Goal: Communication & Community: Answer question/provide support

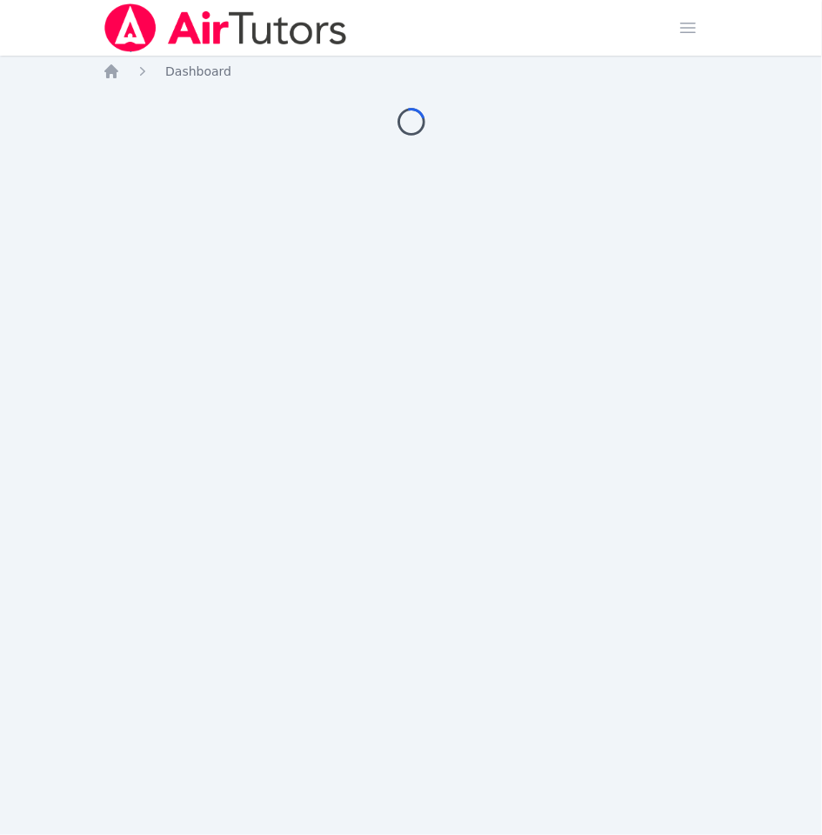
click at [544, 166] on div "Home Dashboard Loading..." at bounding box center [411, 117] width 617 height 108
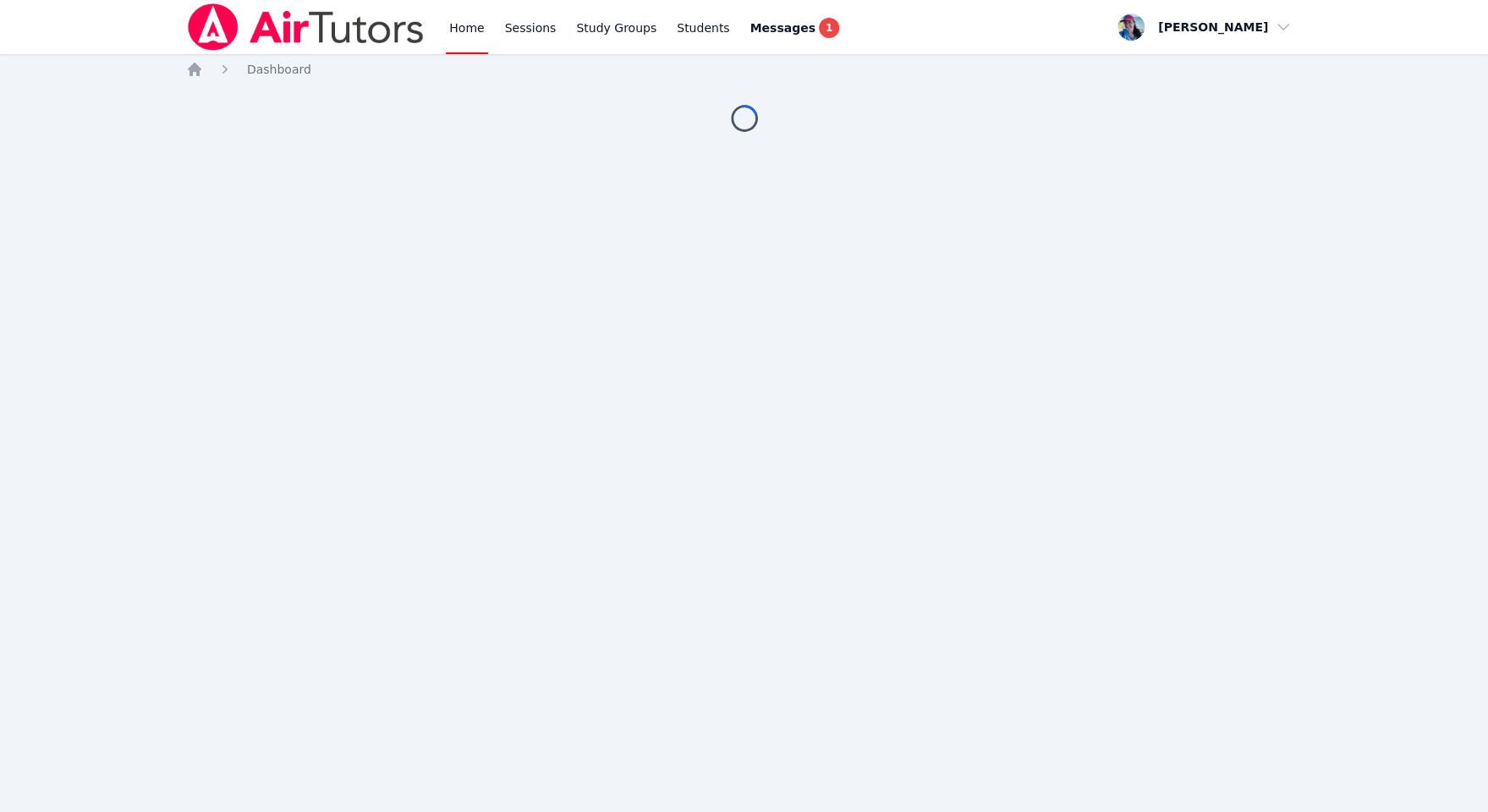
click at [1053, 332] on div "Home Sessions Study Groups Students Messages 1 Open user menu [PERSON_NAME] Ope…" at bounding box center [744, 406] width 1488 height 812
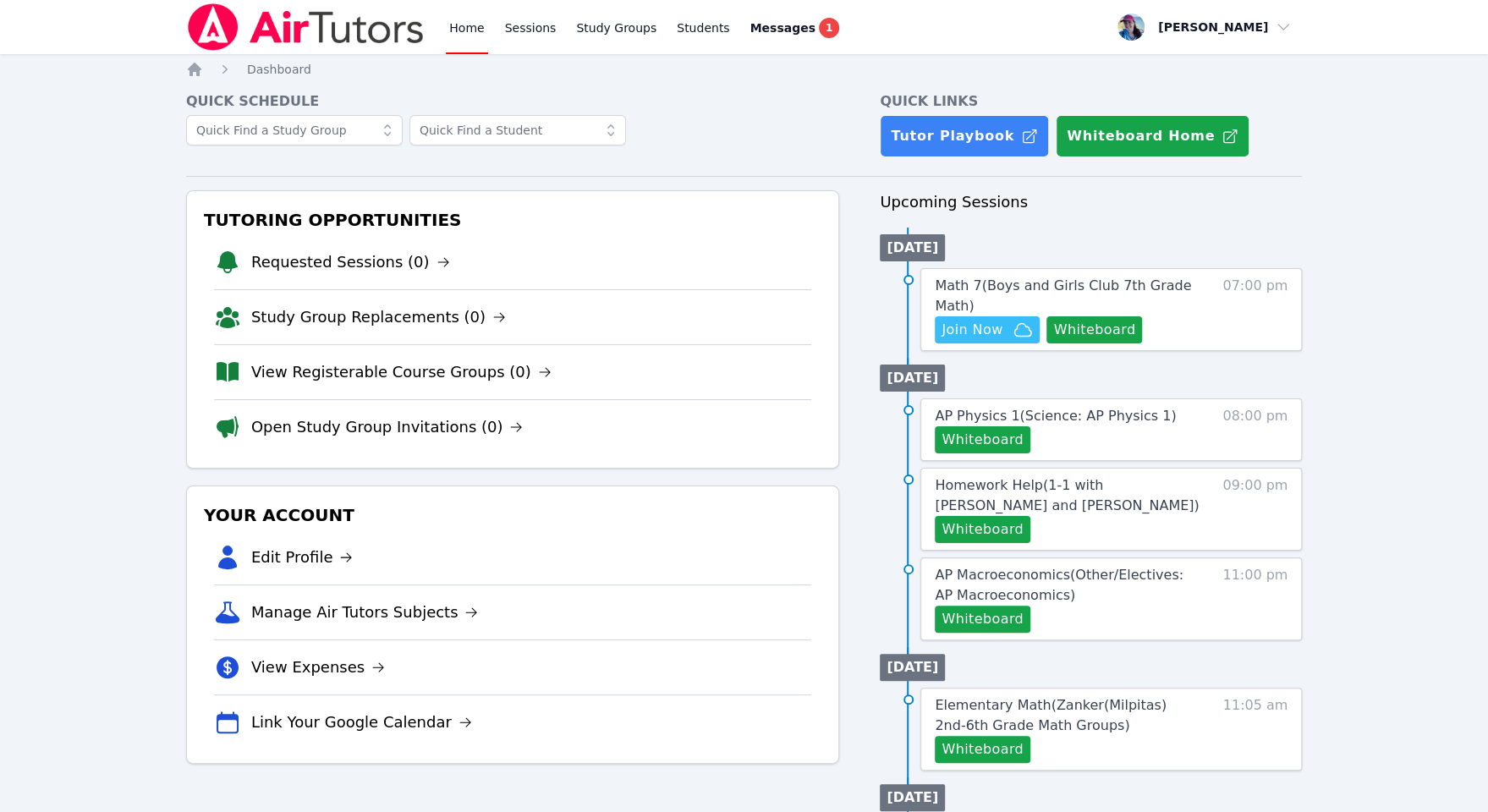
click at [1015, 358] on ul "Thu 09 Oct AP Physics 1 ( Science: AP Physics 1 ) Whiteboard 08:00 pm Homework …" at bounding box center [1091, 499] width 422 height 283
click at [1005, 332] on span "Join Now" at bounding box center [987, 330] width 91 height 20
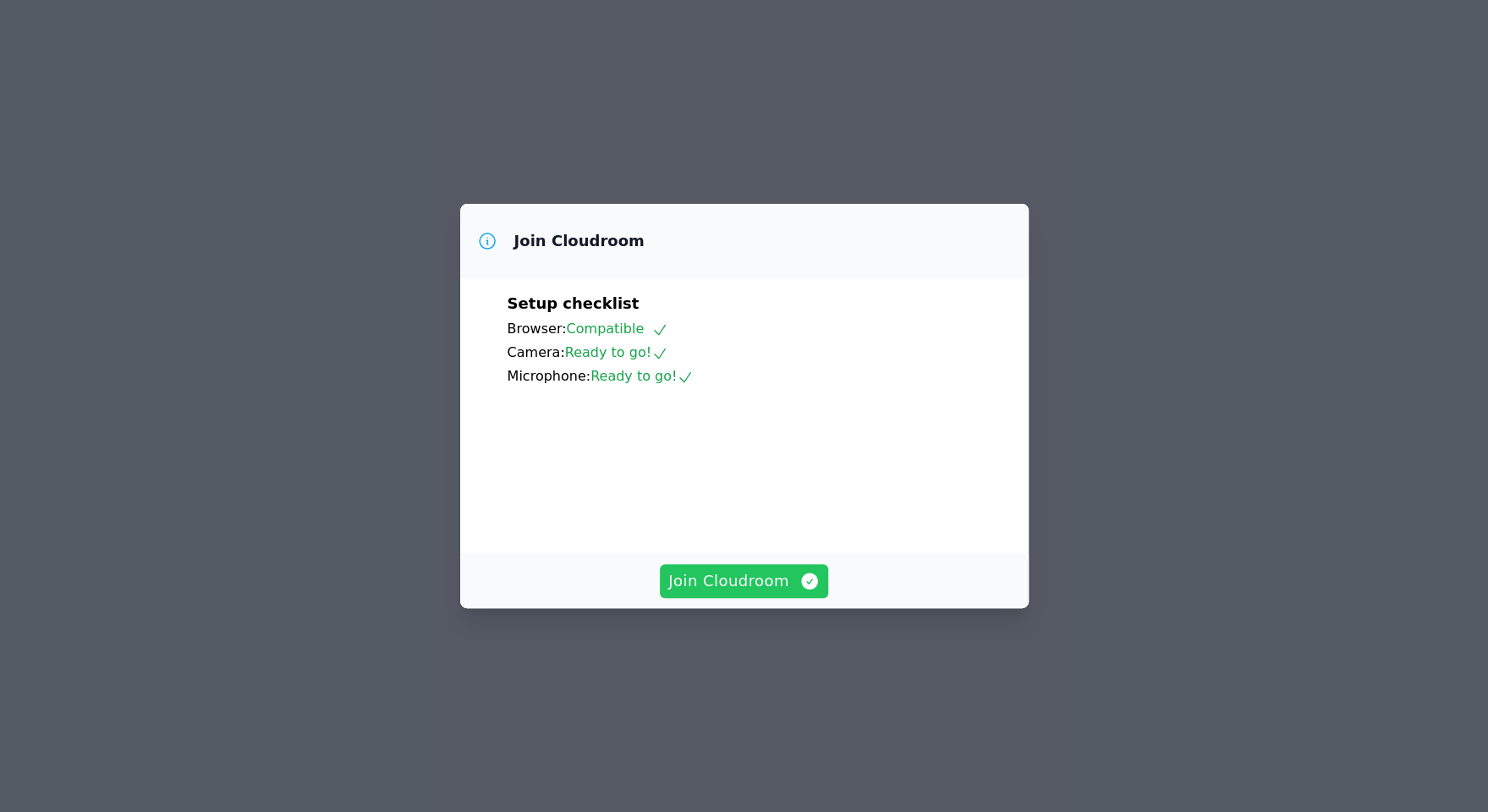
click at [753, 593] on span "Join Cloudroom" at bounding box center [744, 581] width 152 height 23
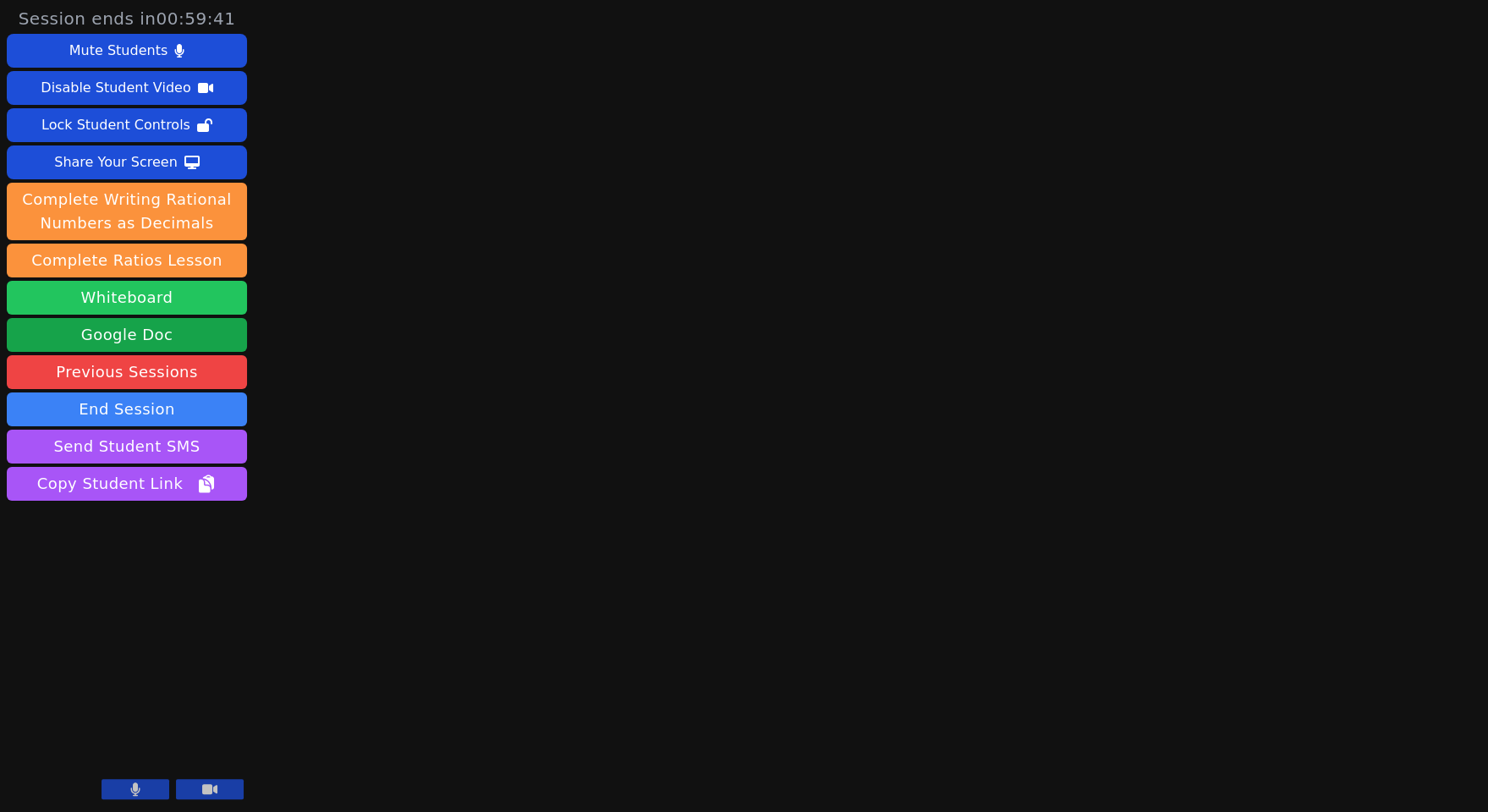
click at [206, 294] on button "Whiteboard" at bounding box center [126, 298] width 240 height 34
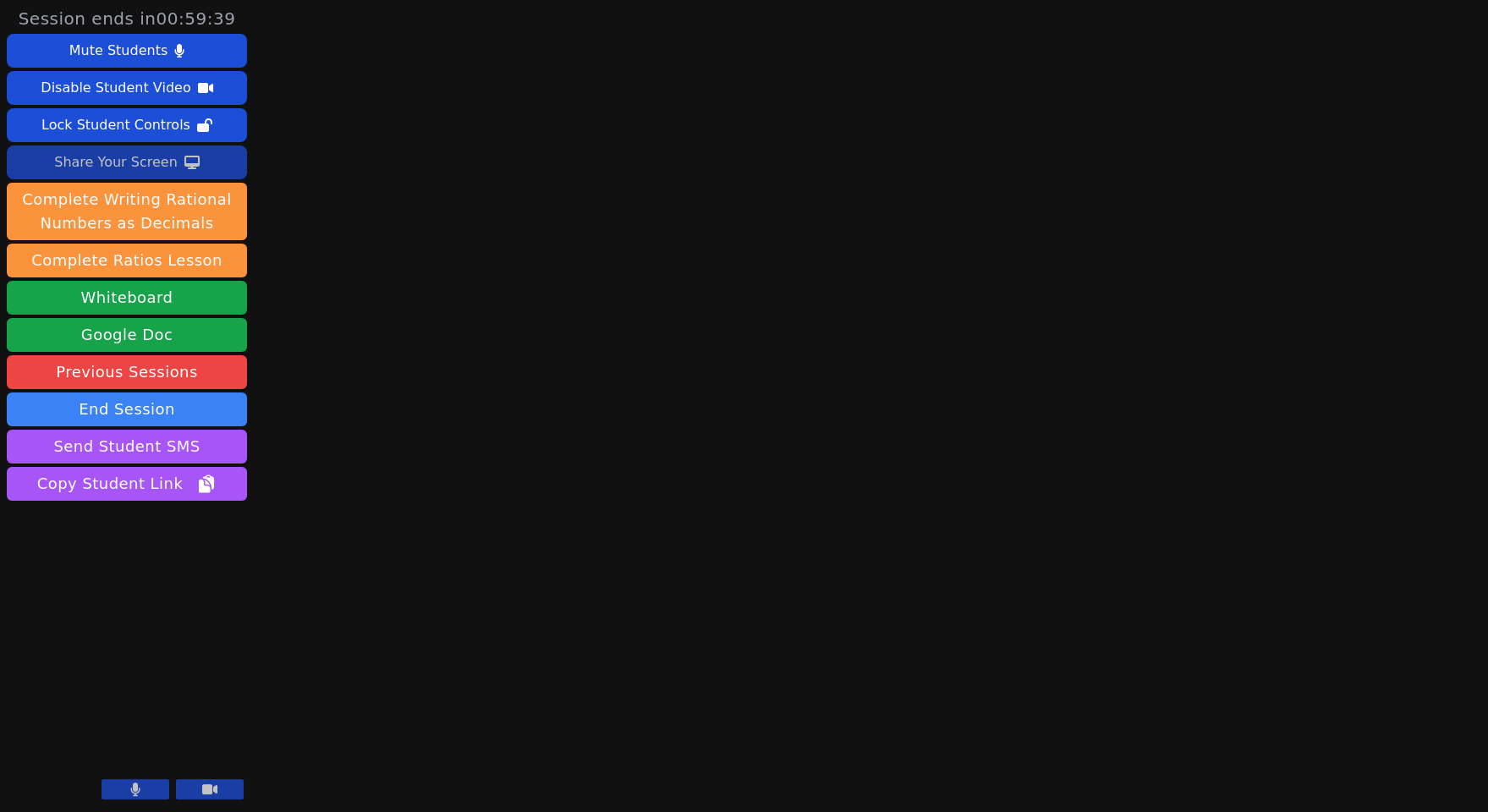
click at [159, 157] on div "Share Your Screen" at bounding box center [116, 162] width 124 height 27
